Goal: Register for event/course

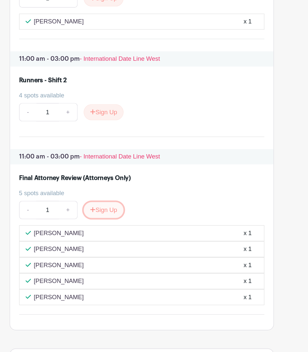
click at [120, 227] on button "Sign Up" at bounding box center [121, 220] width 35 height 14
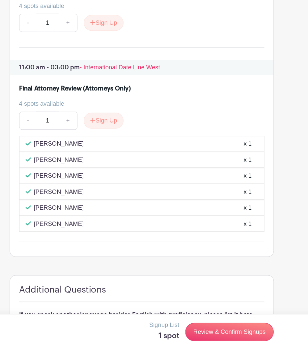
scroll to position [922, 0]
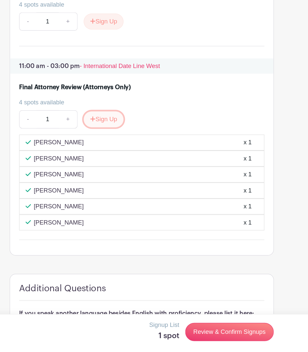
click at [121, 157] on button "Sign Up" at bounding box center [121, 150] width 35 height 14
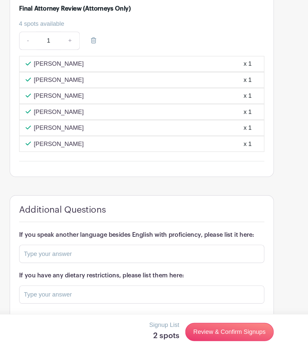
scroll to position [1017, 0]
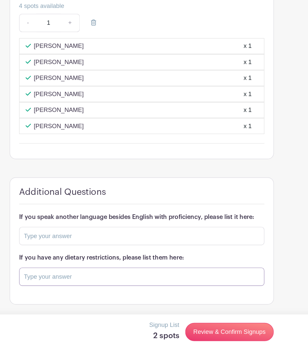
click at [114, 282] on input "text" at bounding box center [154, 286] width 213 height 16
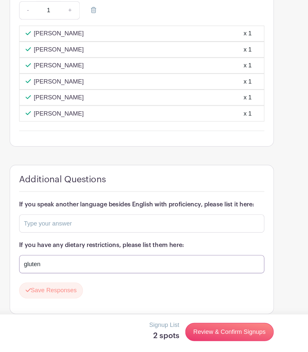
type input "gluten"
click at [162, 305] on div "Save Responses" at bounding box center [154, 298] width 213 height 14
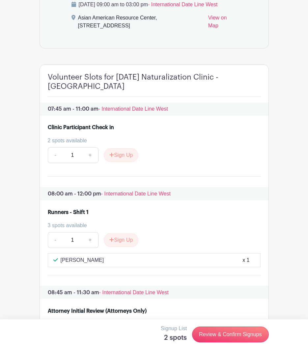
scroll to position [353, 0]
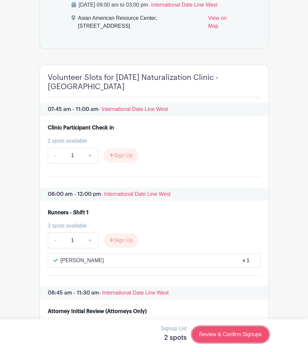
click at [228, 330] on link "Review & Confirm Signups" at bounding box center [230, 334] width 77 height 16
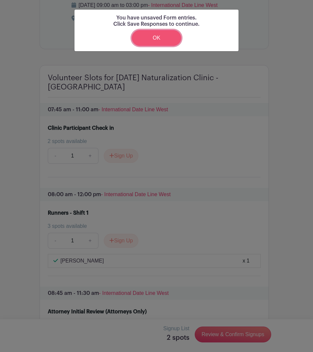
click at [150, 40] on link "OK" at bounding box center [156, 38] width 49 height 16
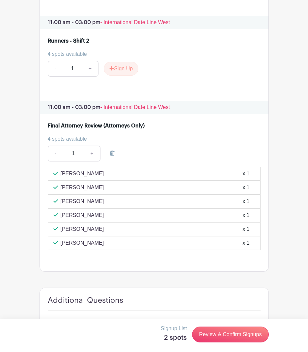
scroll to position [1036, 0]
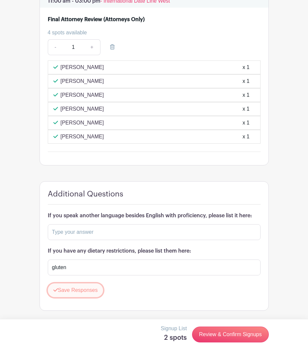
click at [76, 288] on button "Save Responses" at bounding box center [76, 290] width 56 height 14
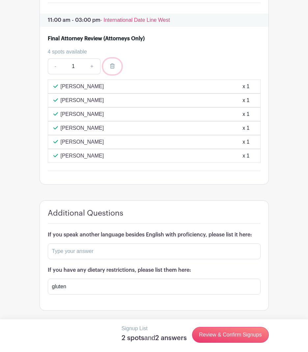
click at [109, 65] on link at bounding box center [112, 66] width 18 height 16
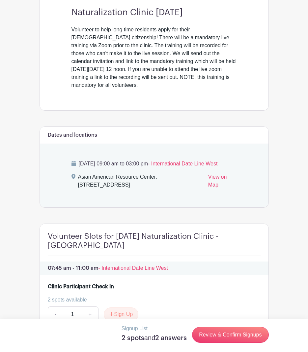
scroll to position [194, 0]
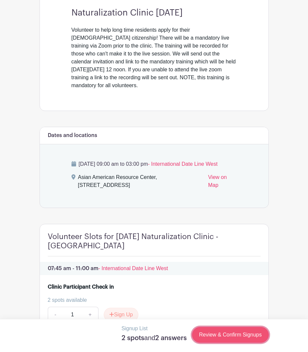
click at [225, 329] on link "Review & Confirm Signups" at bounding box center [230, 335] width 77 height 16
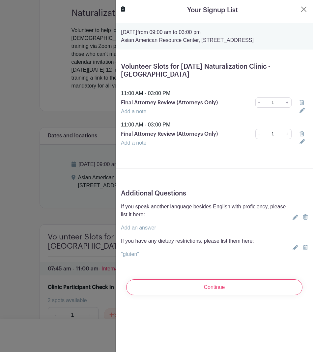
click at [300, 135] on icon at bounding box center [302, 133] width 5 height 5
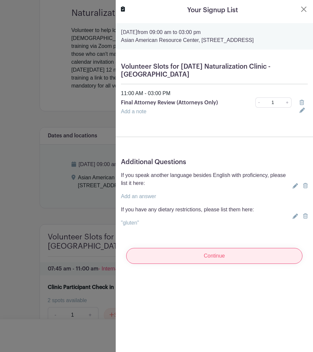
click at [186, 260] on input "Continue" at bounding box center [214, 256] width 176 height 16
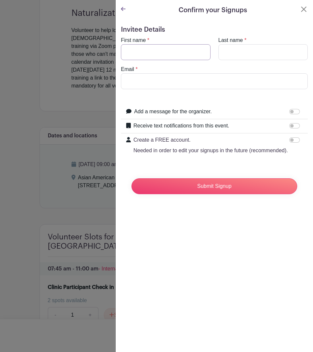
click at [165, 45] on input "First name" at bounding box center [166, 52] width 90 height 16
type input "[GEOGRAPHIC_DATA]"
type input "[PERSON_NAME]"
type input "[EMAIL_ADDRESS][PERSON_NAME][DOMAIN_NAME]"
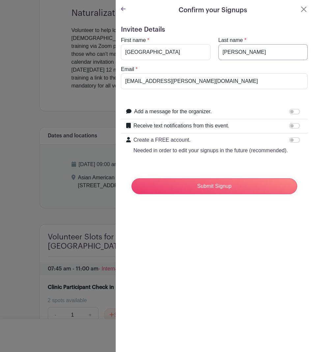
click at [247, 47] on input "[PERSON_NAME]" at bounding box center [264, 52] width 90 height 16
click at [213, 25] on div "Invitee Details First name * [GEOGRAPHIC_DATA] Last name * [PERSON_NAME] Email …" at bounding box center [215, 114] width 198 height 189
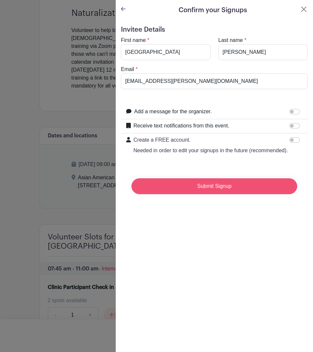
click at [205, 194] on input "Submit Signup" at bounding box center [215, 186] width 166 height 16
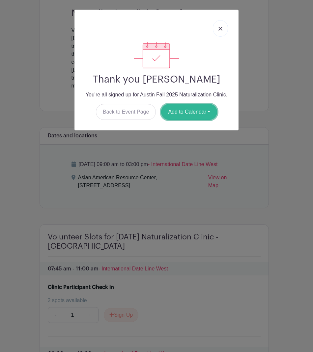
click at [185, 112] on button "Add to Calendar" at bounding box center [189, 112] width 56 height 16
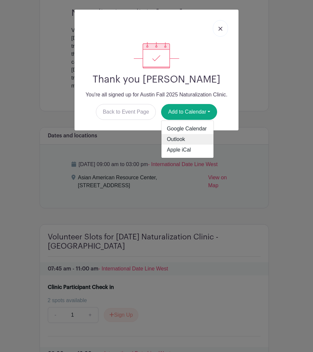
click at [186, 136] on link "Outlook" at bounding box center [188, 139] width 52 height 11
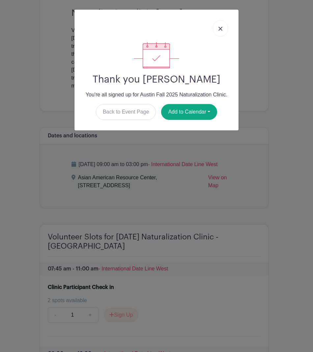
click at [223, 26] on link at bounding box center [220, 28] width 15 height 16
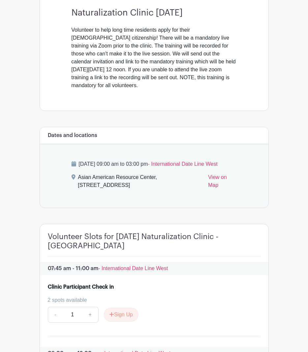
scroll to position [193, 0]
drag, startPoint x: 78, startPoint y: 187, endPoint x: 134, endPoint y: 194, distance: 56.5
click at [134, 192] on div "Asian American Resource Center, [STREET_ADDRESS]" at bounding box center [140, 183] width 125 height 18
copy div "Asian American Resource Center, [STREET_ADDRESS]"
